Goal: Navigation & Orientation: Find specific page/section

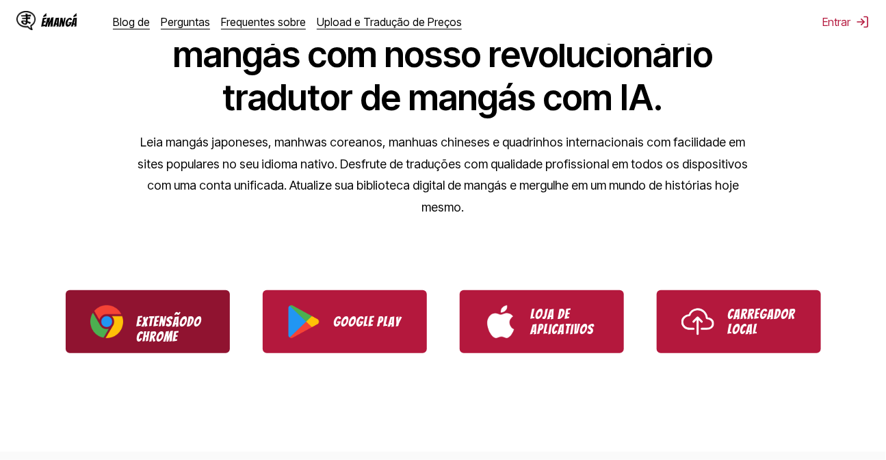
click at [182, 314] on font "Extensão" at bounding box center [162, 321] width 51 height 15
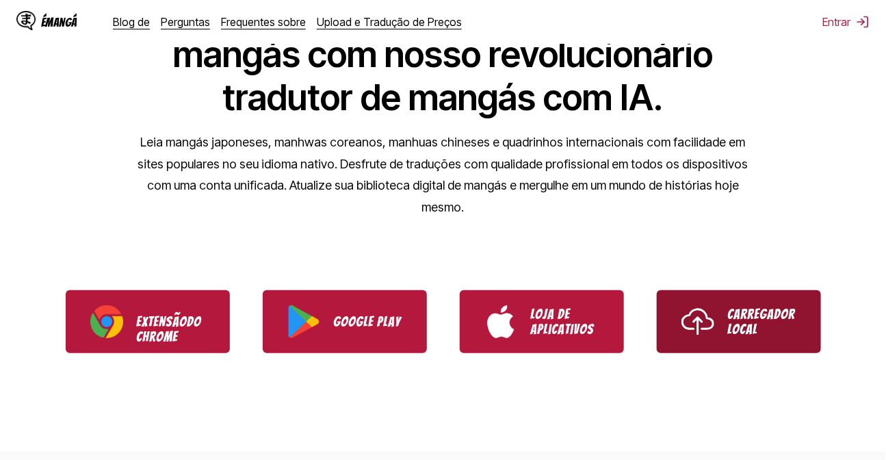
click at [676, 302] on link "Carregador local" at bounding box center [739, 321] width 164 height 63
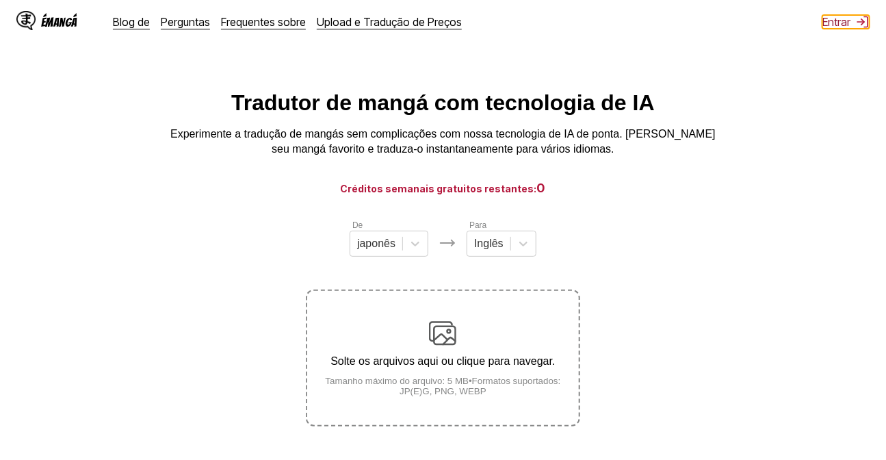
click at [841, 21] on font "Entrar" at bounding box center [837, 22] width 28 height 14
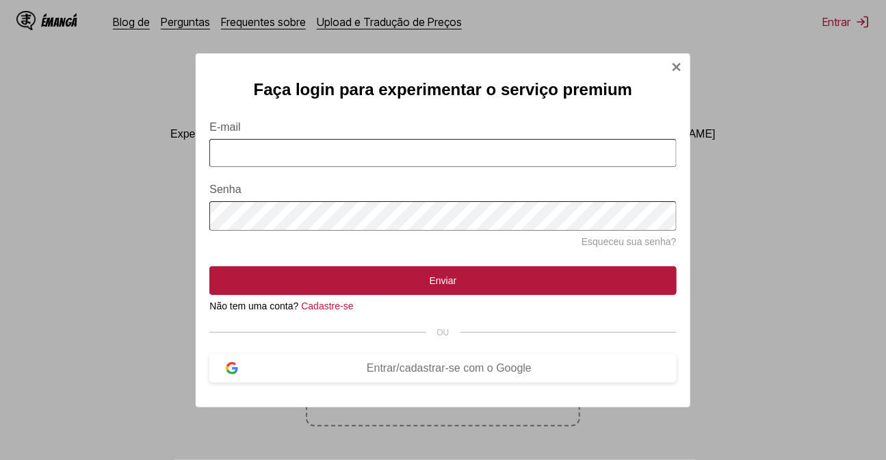
click at [681, 62] on button "Entrar Modal" at bounding box center [677, 69] width 11 height 14
